Goal: Navigation & Orientation: Find specific page/section

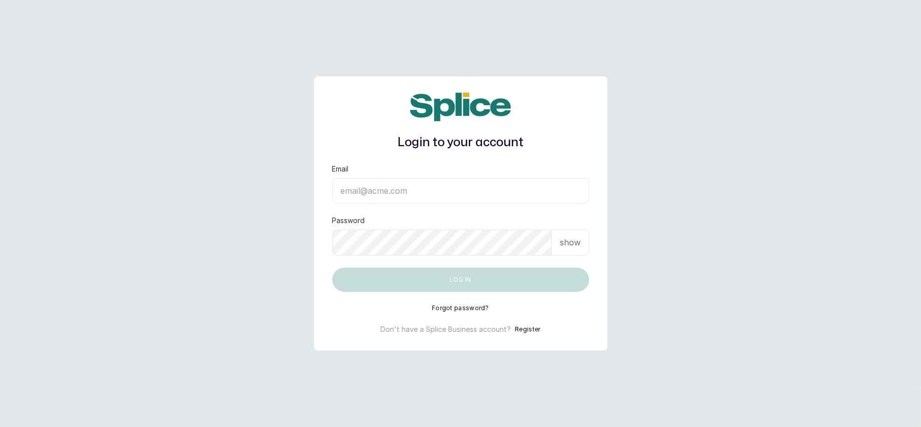
click at [355, 196] on input "Email" at bounding box center [460, 190] width 257 height 25
type input "layo@withsplice.com"
click at [576, 244] on p "show" at bounding box center [570, 242] width 21 height 12
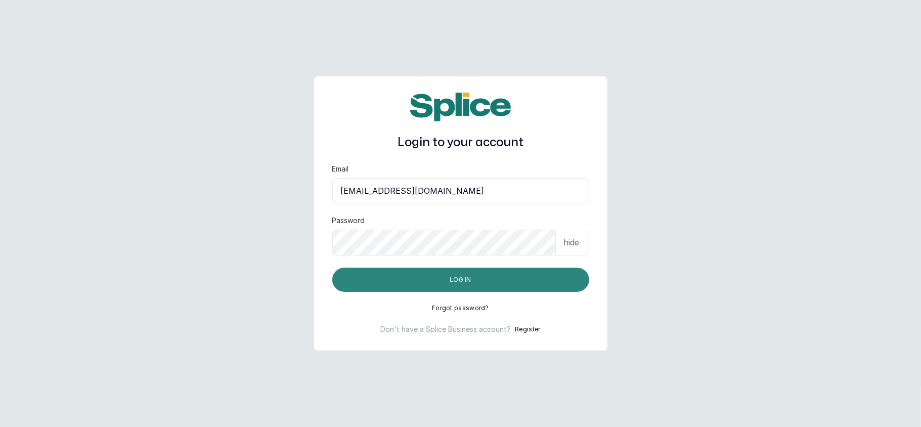
click at [360, 277] on button "Log in" at bounding box center [460, 280] width 257 height 24
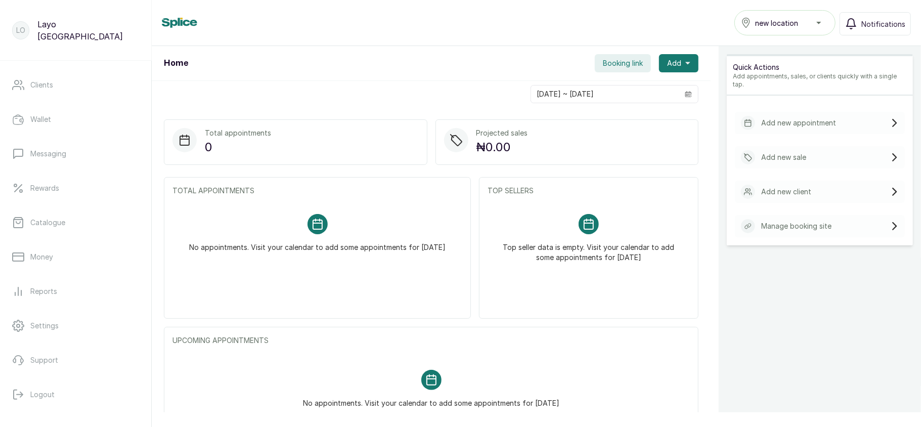
scroll to position [136, 0]
click at [807, 21] on div "new location" at bounding box center [785, 23] width 88 height 12
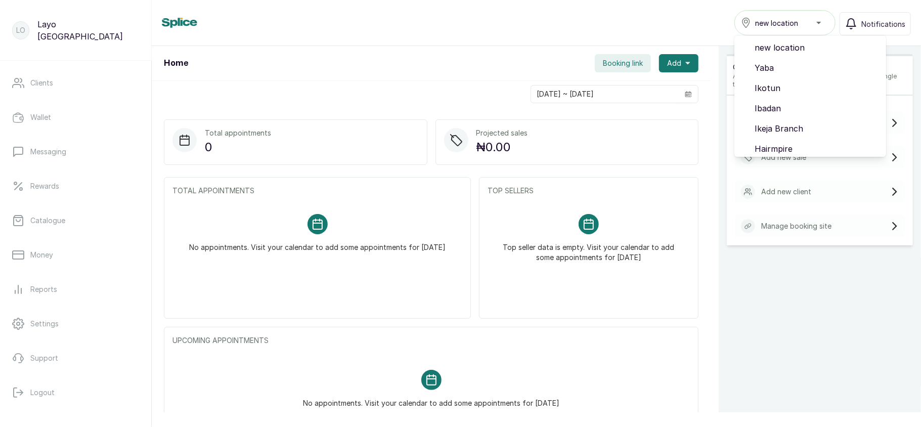
scroll to position [85, 0]
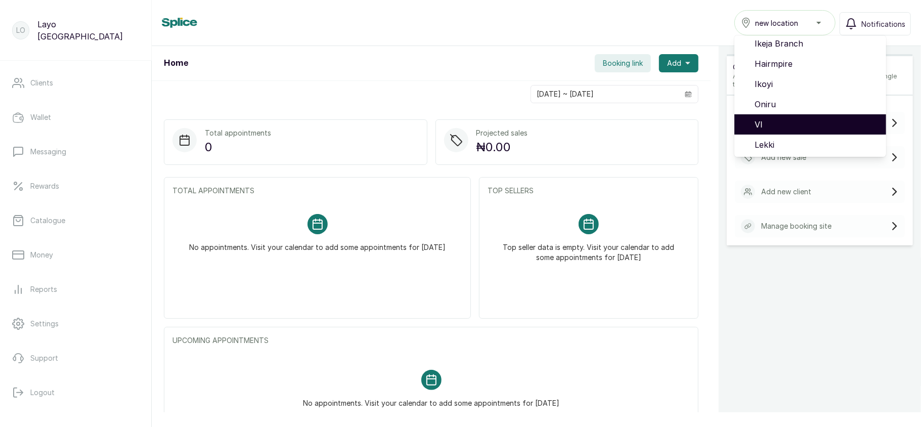
click at [761, 116] on li "VI" at bounding box center [810, 124] width 152 height 20
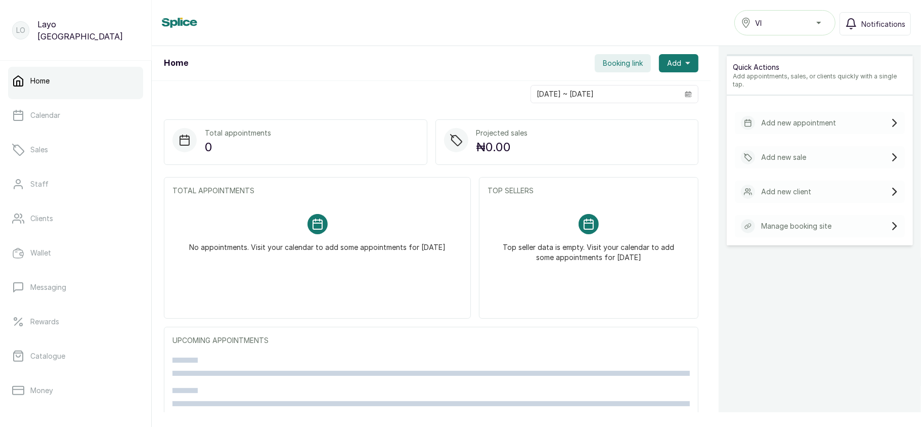
scroll to position [146, 0]
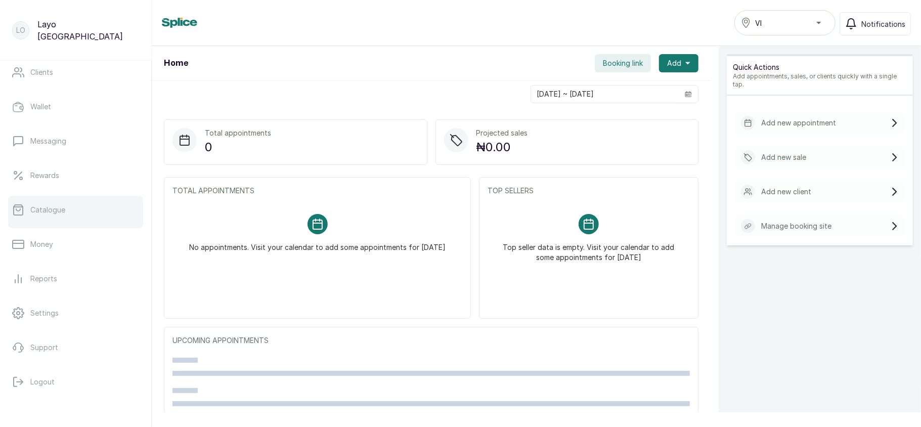
click at [66, 209] on link "Catalogue" at bounding box center [75, 210] width 135 height 28
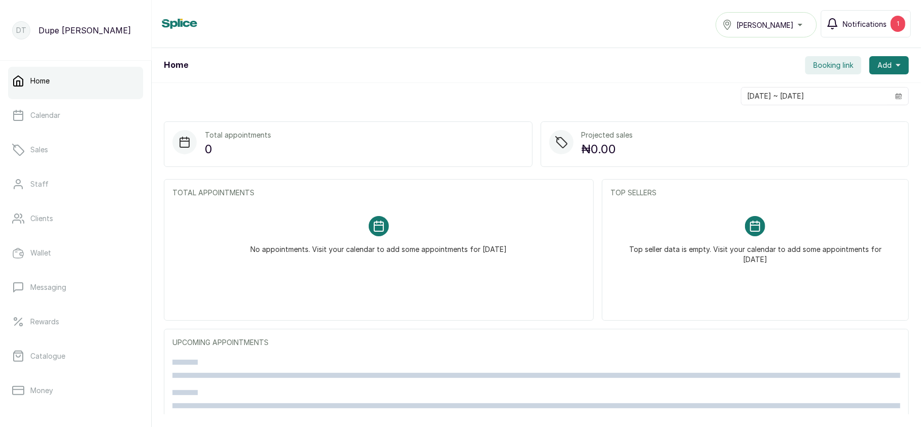
click at [888, 21] on button "Notifications 1" at bounding box center [866, 23] width 90 height 27
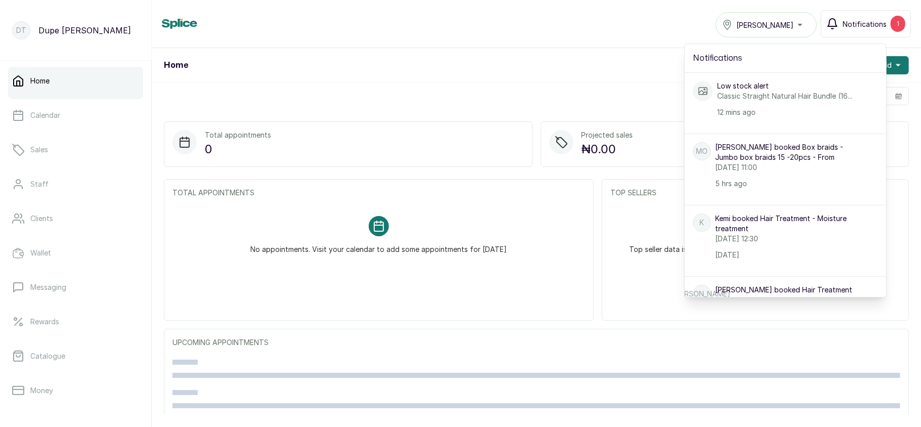
click at [870, 23] on span "Notifications" at bounding box center [865, 24] width 44 height 11
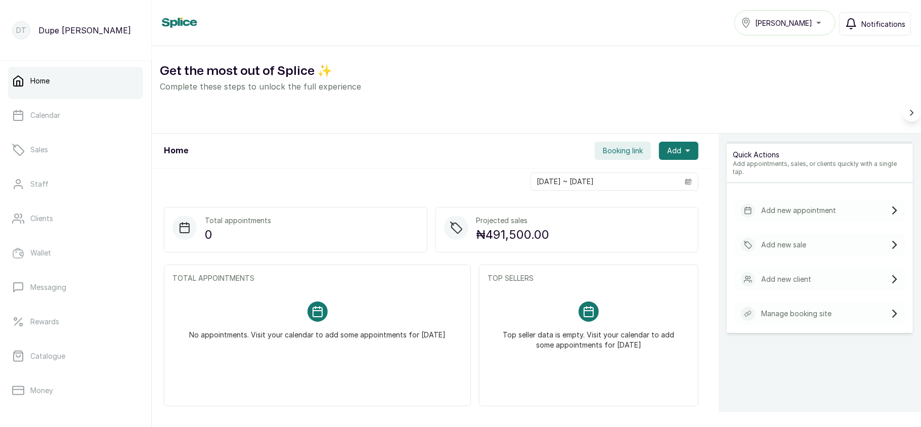
click at [870, 23] on span "Notifications" at bounding box center [883, 24] width 44 height 11
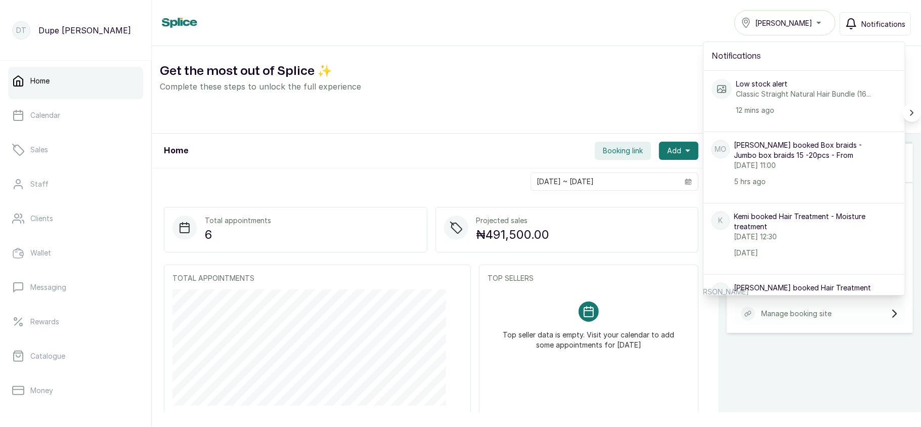
click at [870, 23] on span "Notifications" at bounding box center [883, 24] width 44 height 11
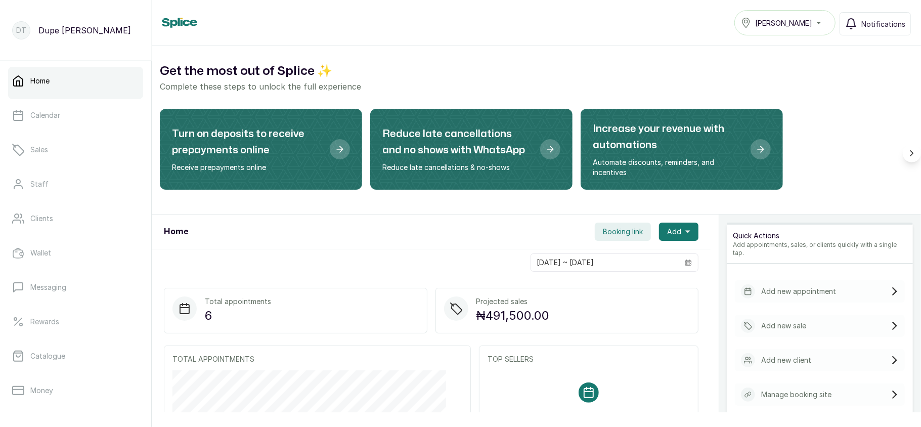
click at [827, 21] on div "Tasala Ikoyi" at bounding box center [785, 23] width 88 height 12
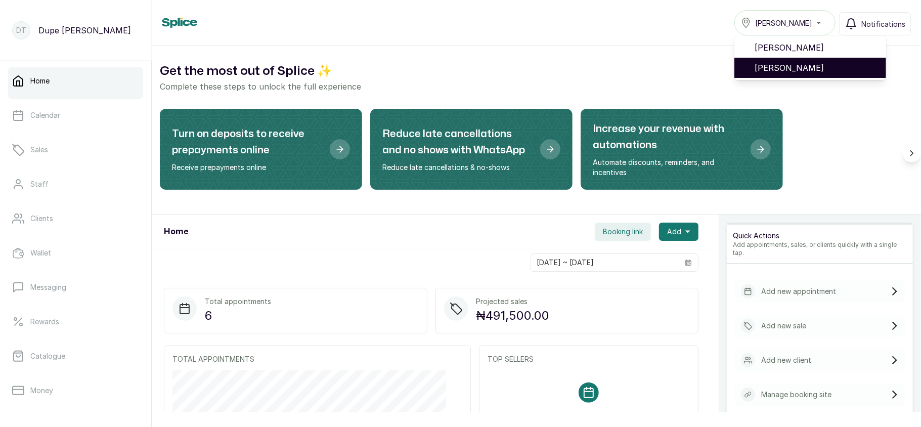
click at [773, 63] on span "Tasala Lekki" at bounding box center [816, 68] width 123 height 12
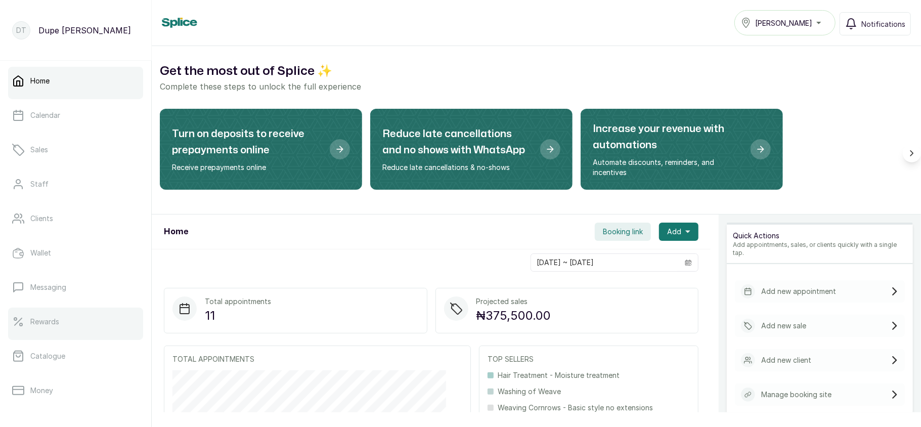
scroll to position [146, 0]
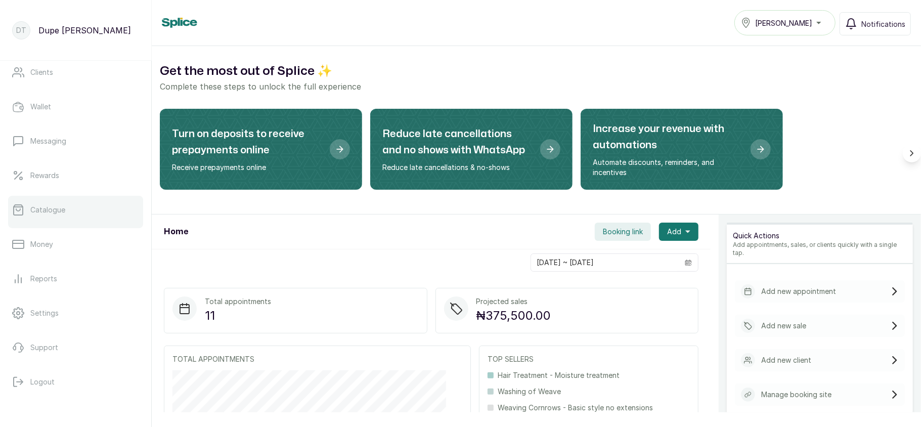
click at [68, 209] on link "Catalogue" at bounding box center [75, 210] width 135 height 28
